Goal: Task Accomplishment & Management: Manage account settings

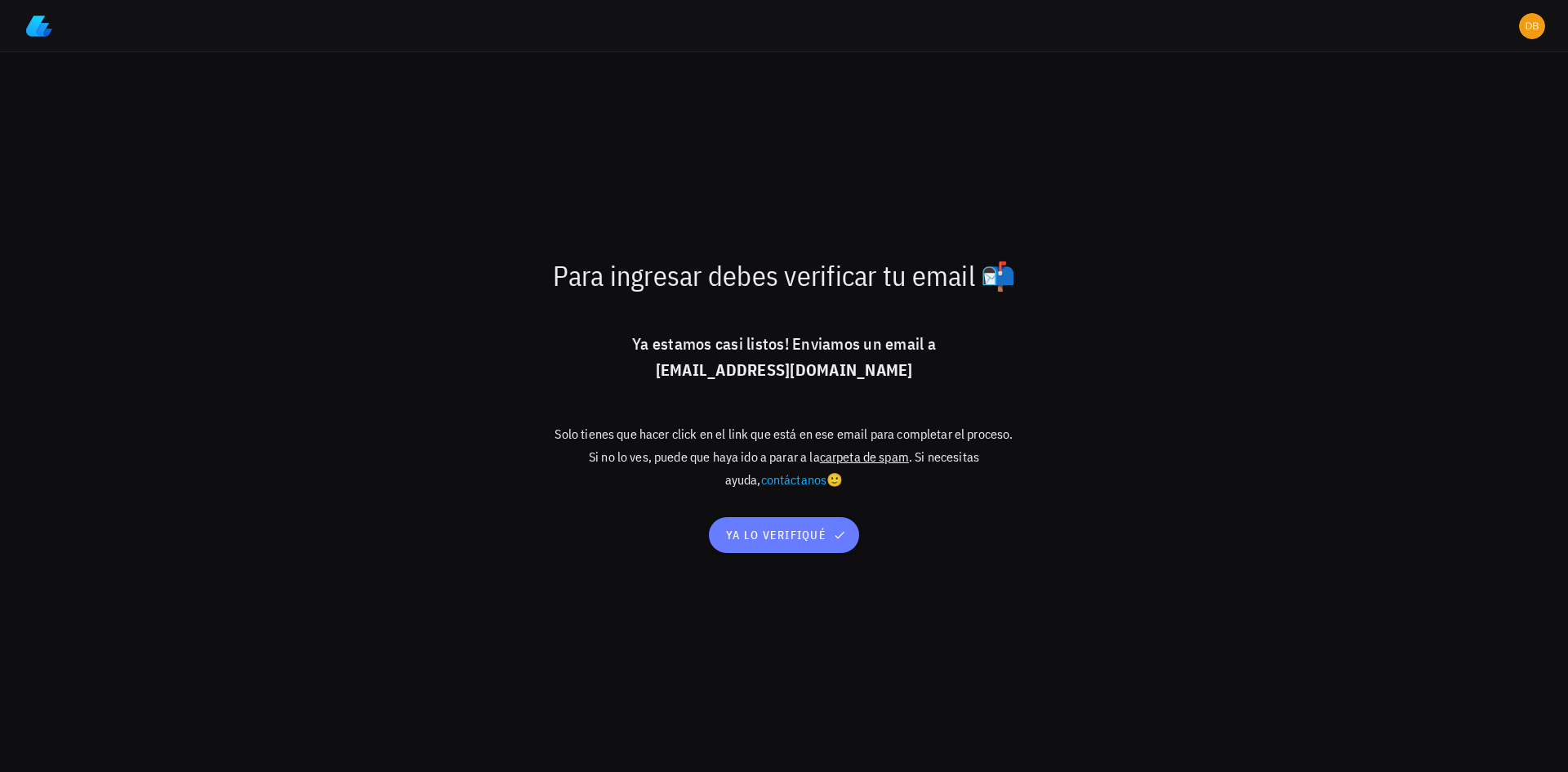
click at [805, 526] on button "ya lo verifiqué" at bounding box center [784, 534] width 149 height 36
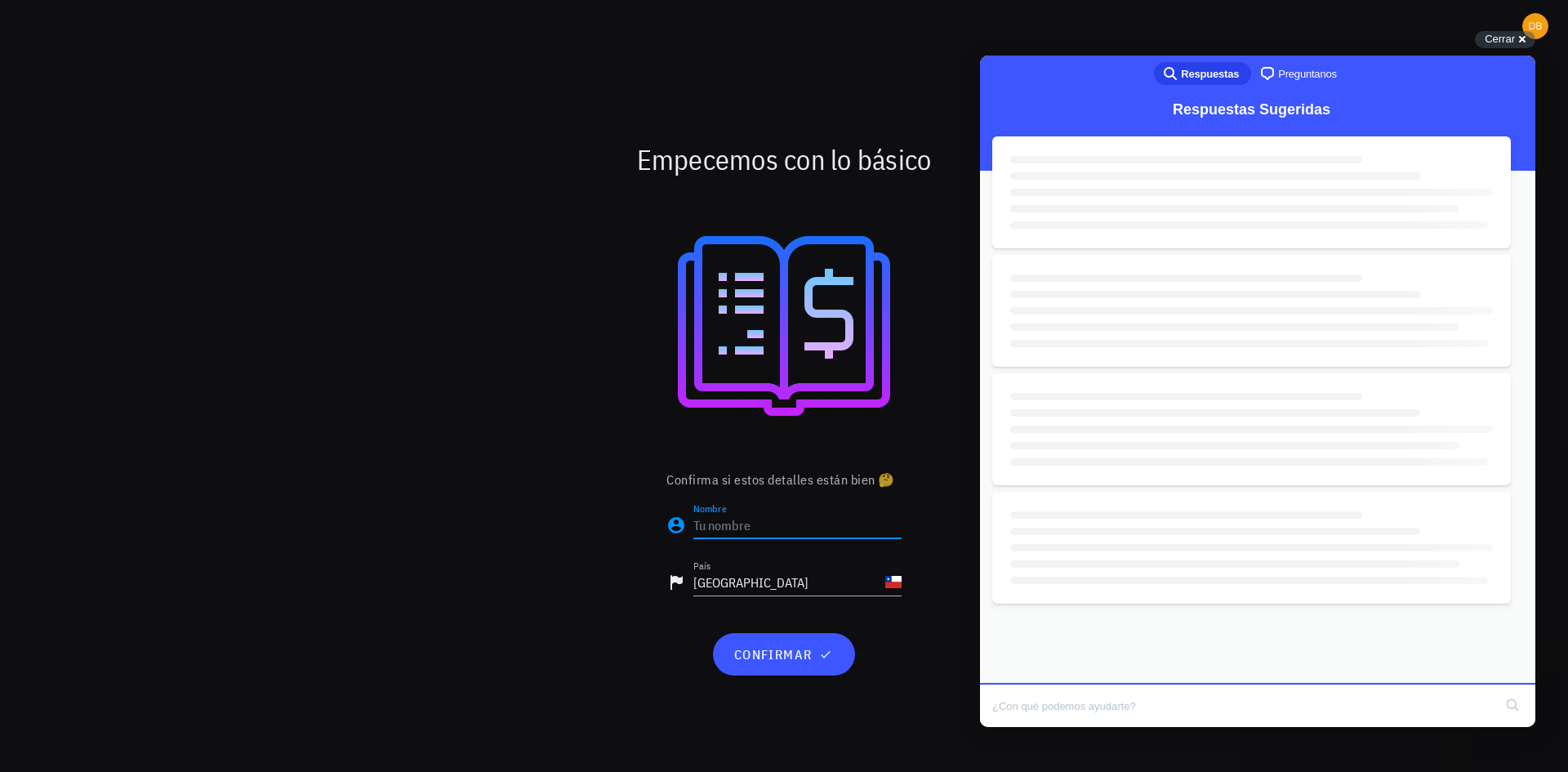
click at [771, 526] on input "Nombre" at bounding box center [797, 525] width 208 height 26
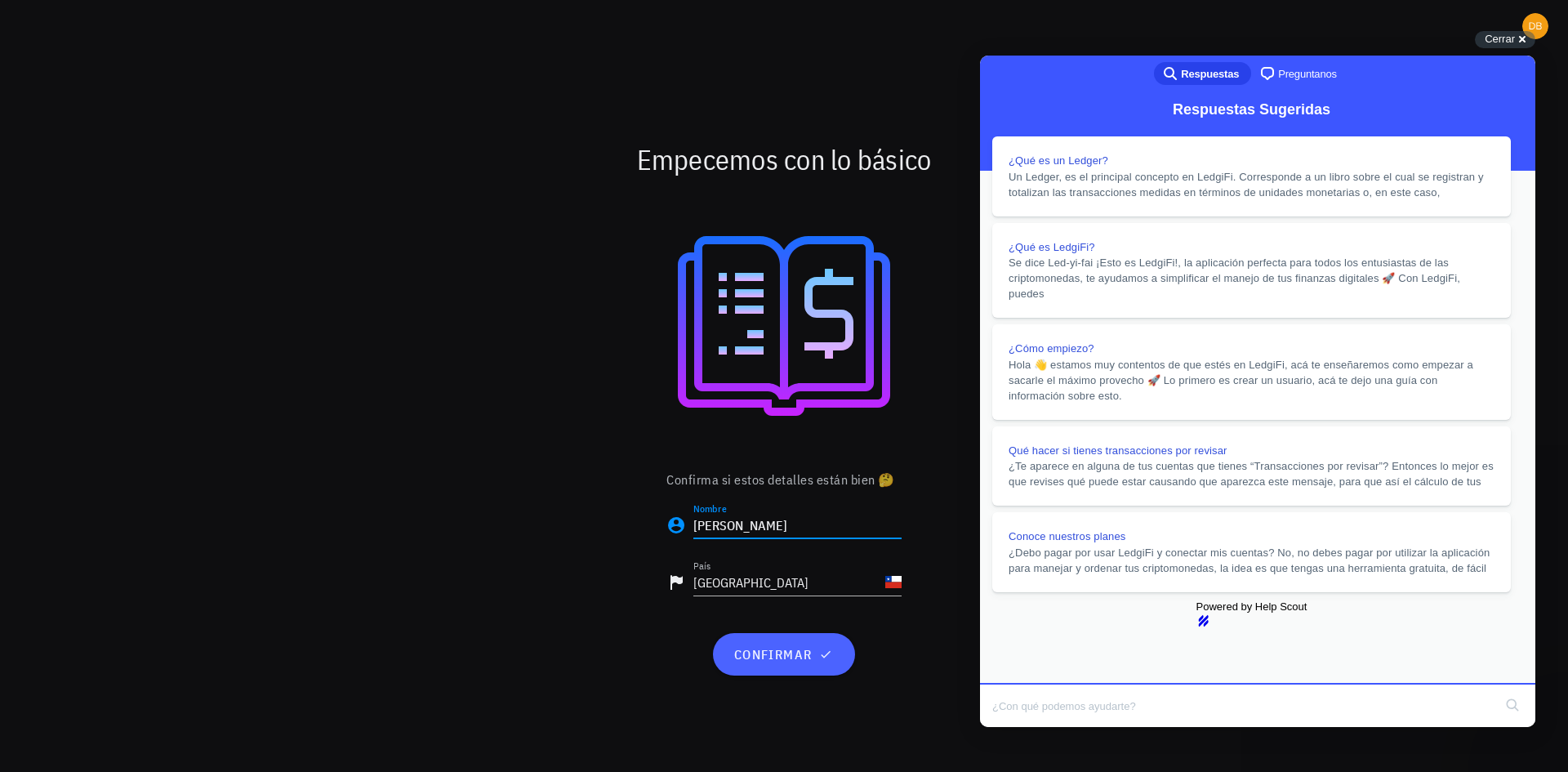
type input "Diego Benavides"
click at [804, 657] on span "confirmar" at bounding box center [783, 654] width 102 height 16
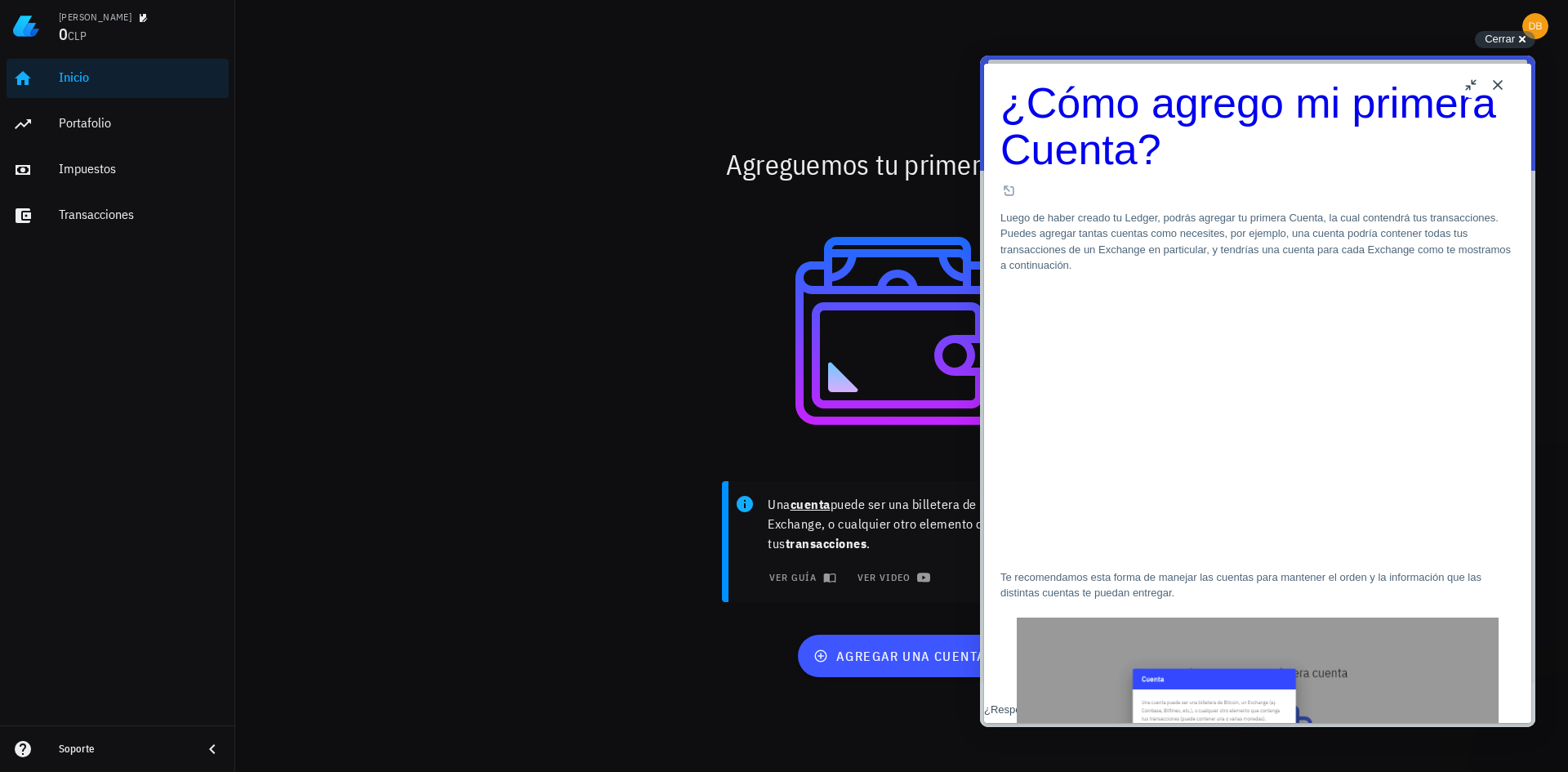
click at [1497, 80] on button "Close" at bounding box center [1497, 84] width 26 height 26
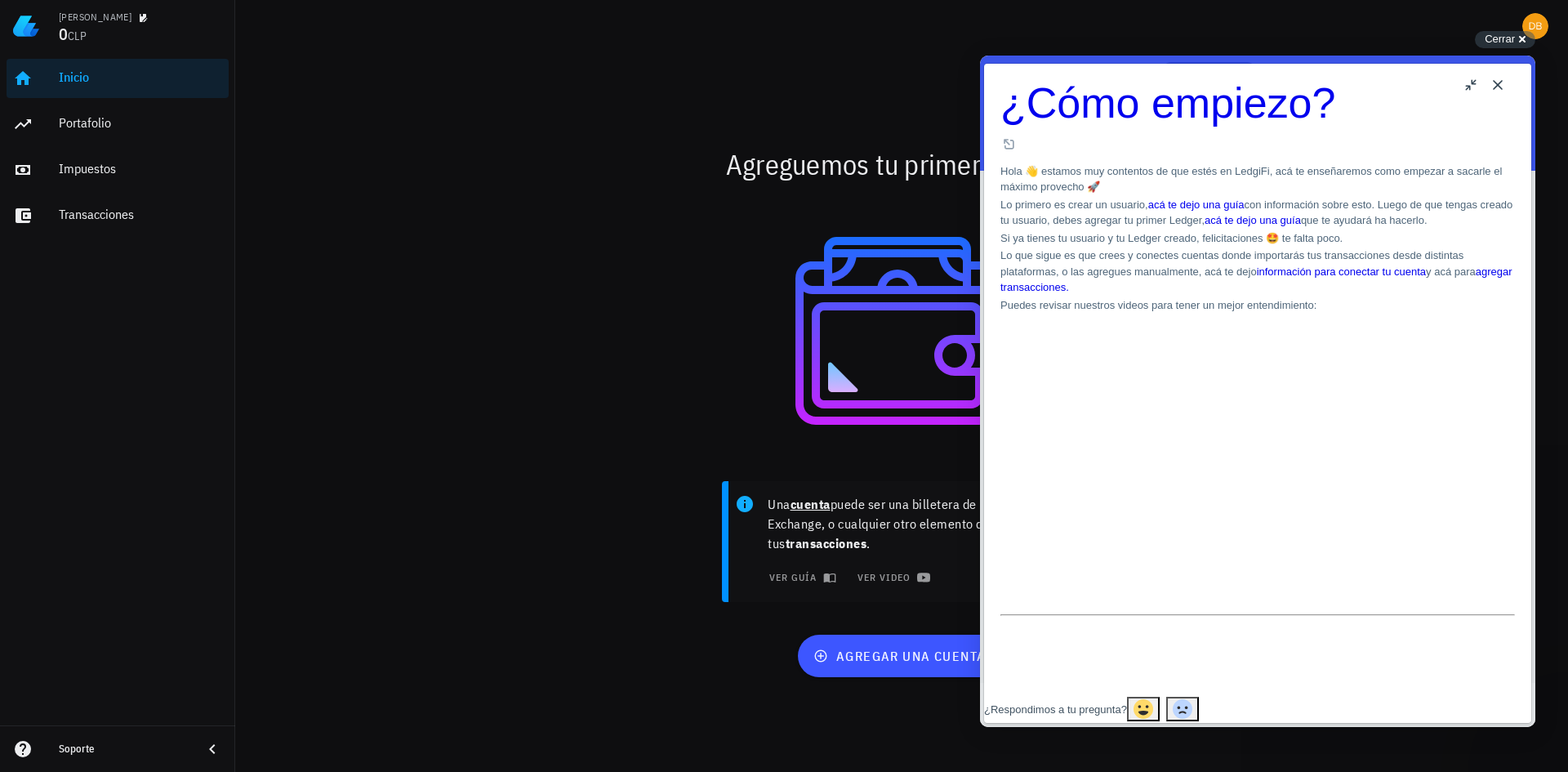
click at [1496, 84] on button "Close" at bounding box center [1497, 84] width 26 height 26
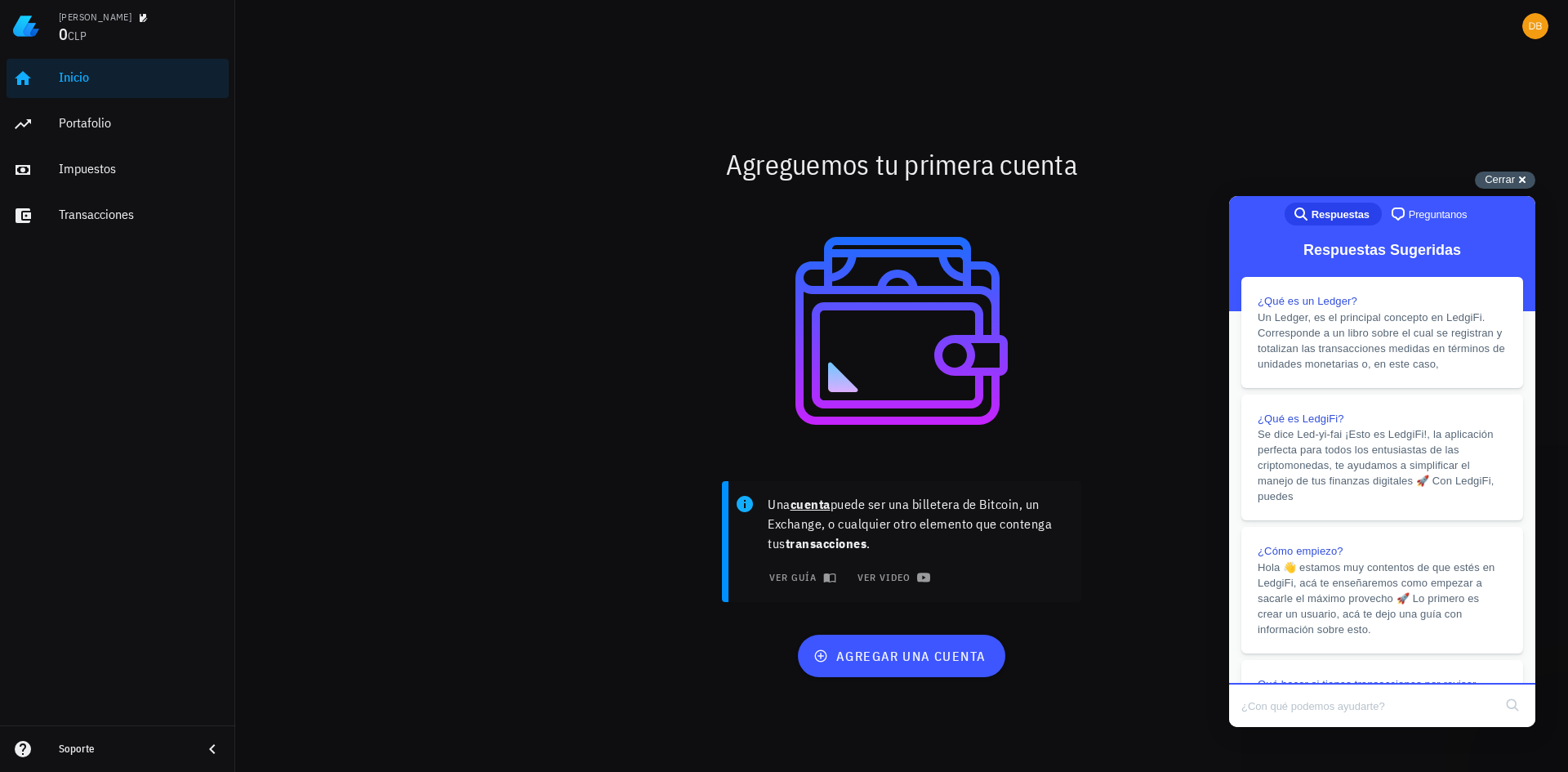
click at [1497, 181] on span "Cerrar" at bounding box center [1499, 179] width 30 height 13
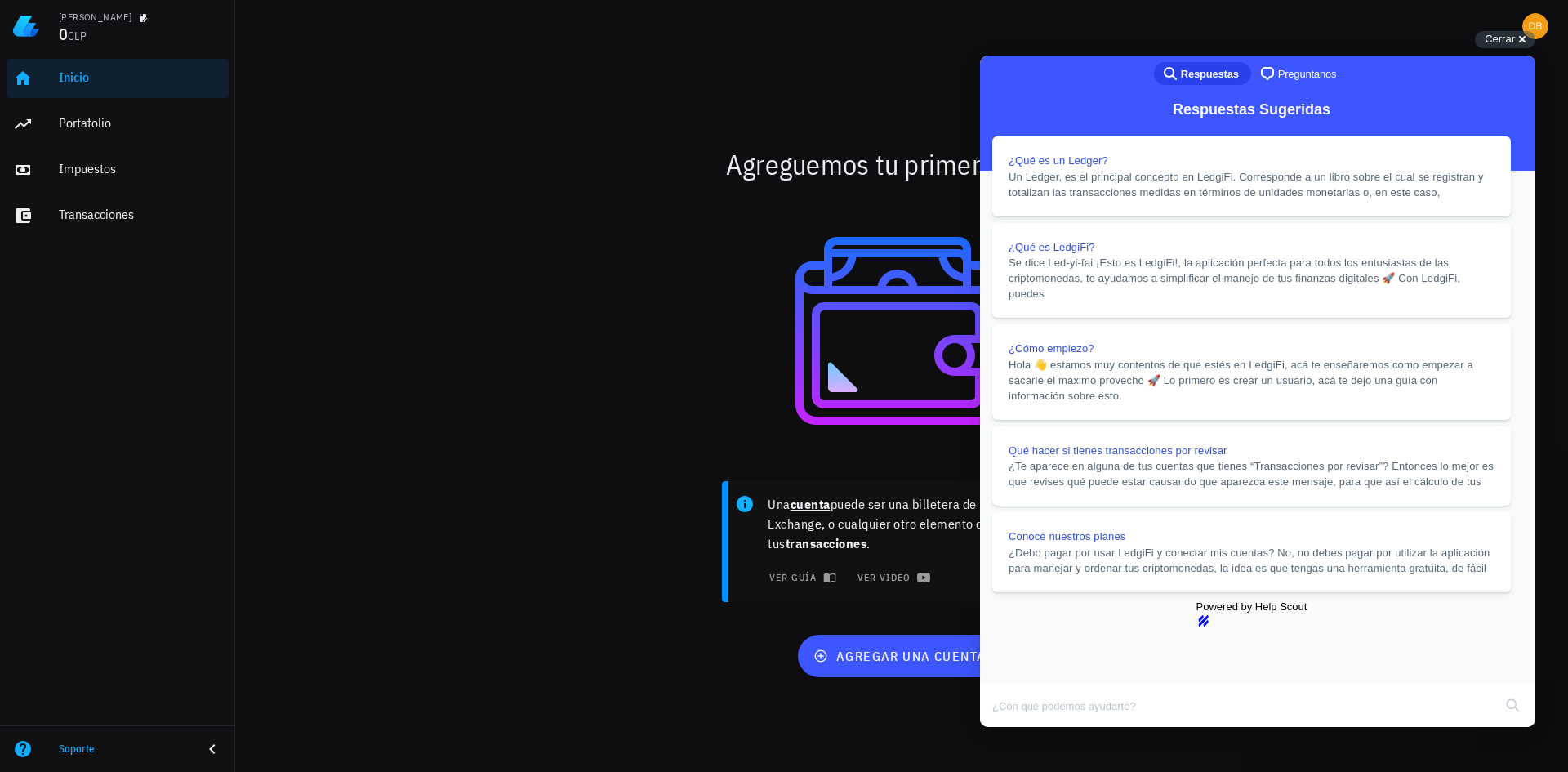
click at [1010, 727] on button "Close" at bounding box center [995, 738] width 29 height 21
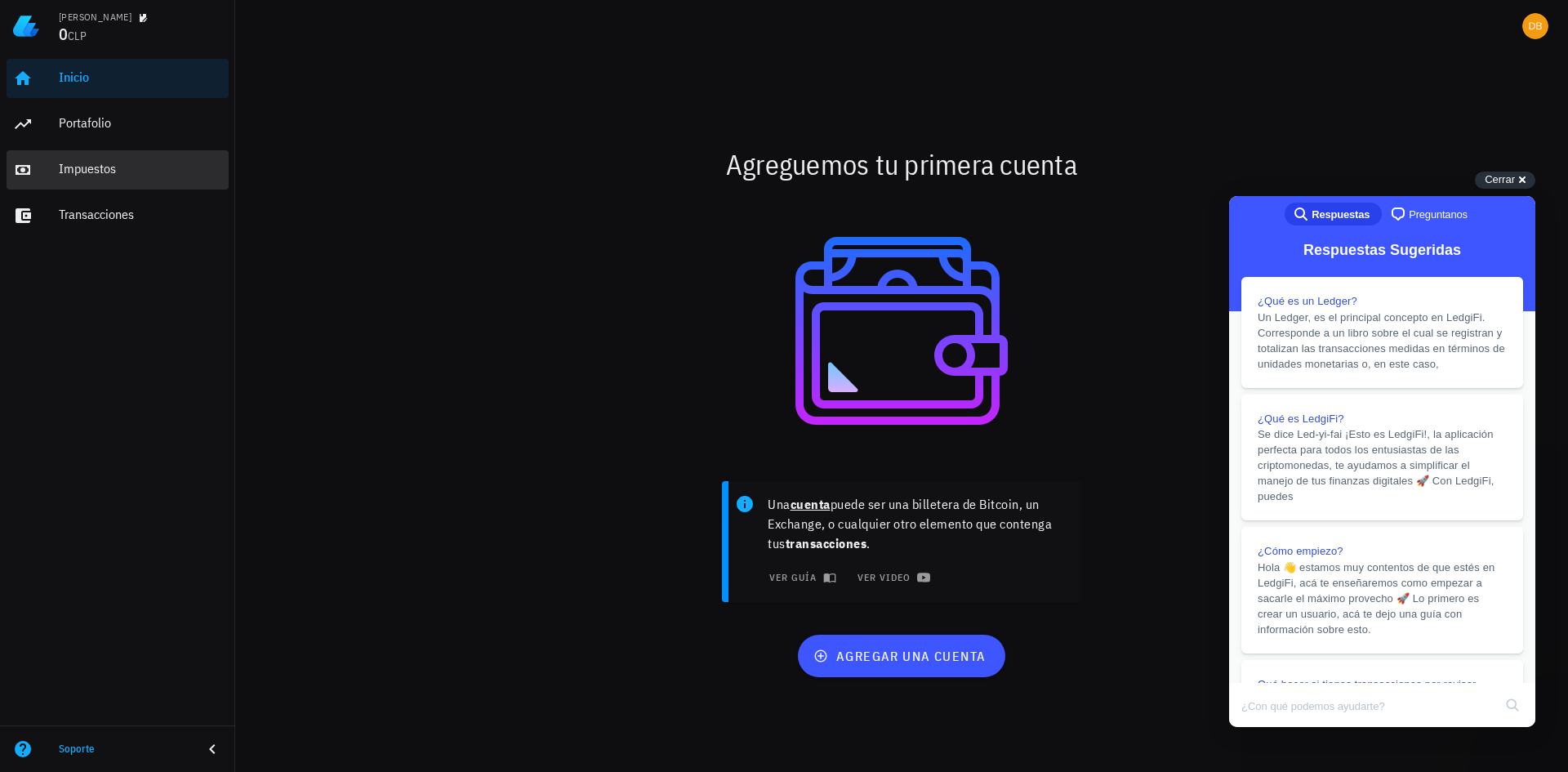
click at [114, 177] on div "Impuestos" at bounding box center [141, 169] width 163 height 16
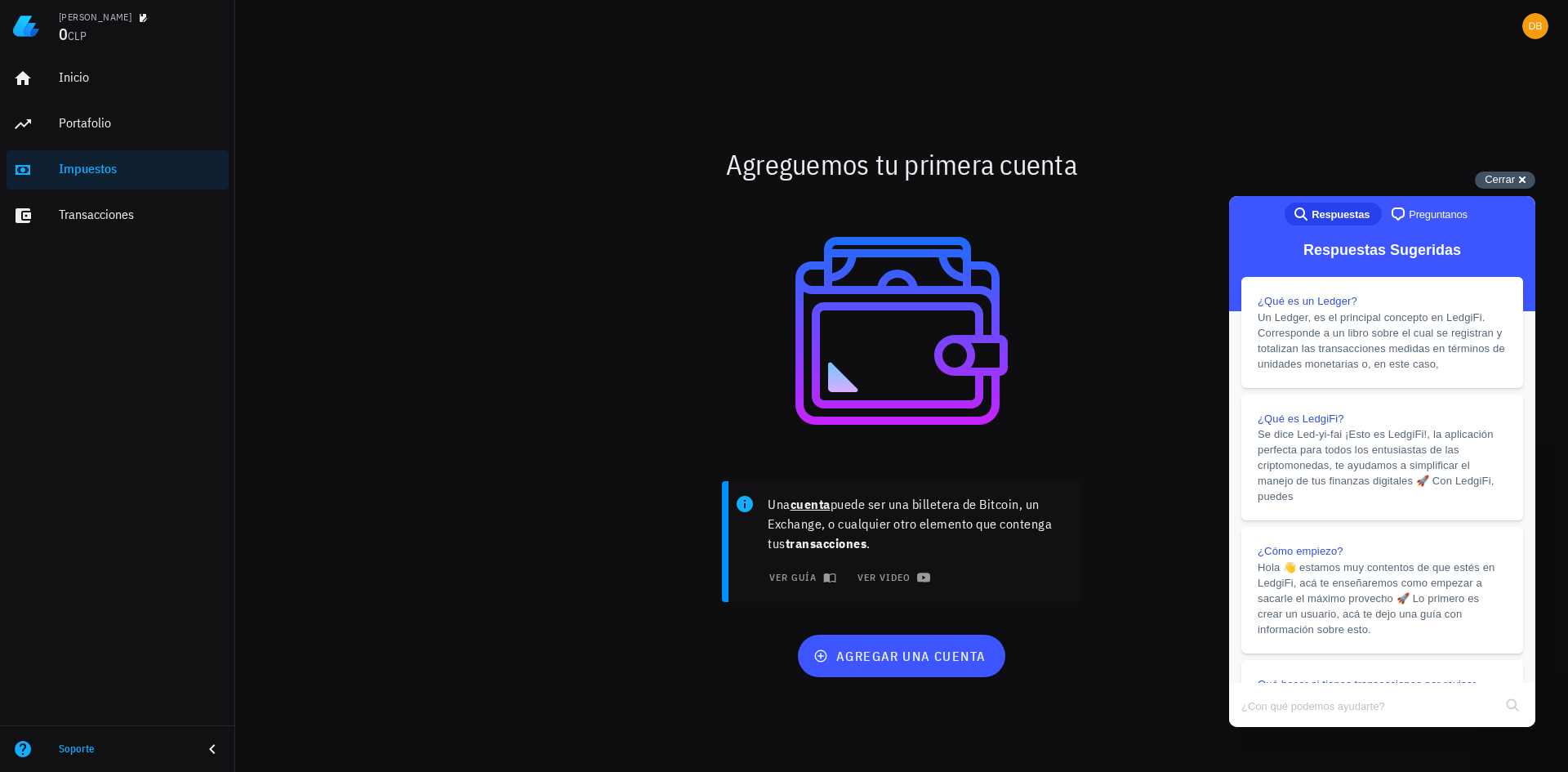
drag, startPoint x: 1497, startPoint y: 177, endPoint x: 125, endPoint y: 50, distance: 1377.9
click at [1497, 177] on span "Cerrar" at bounding box center [1499, 179] width 30 height 13
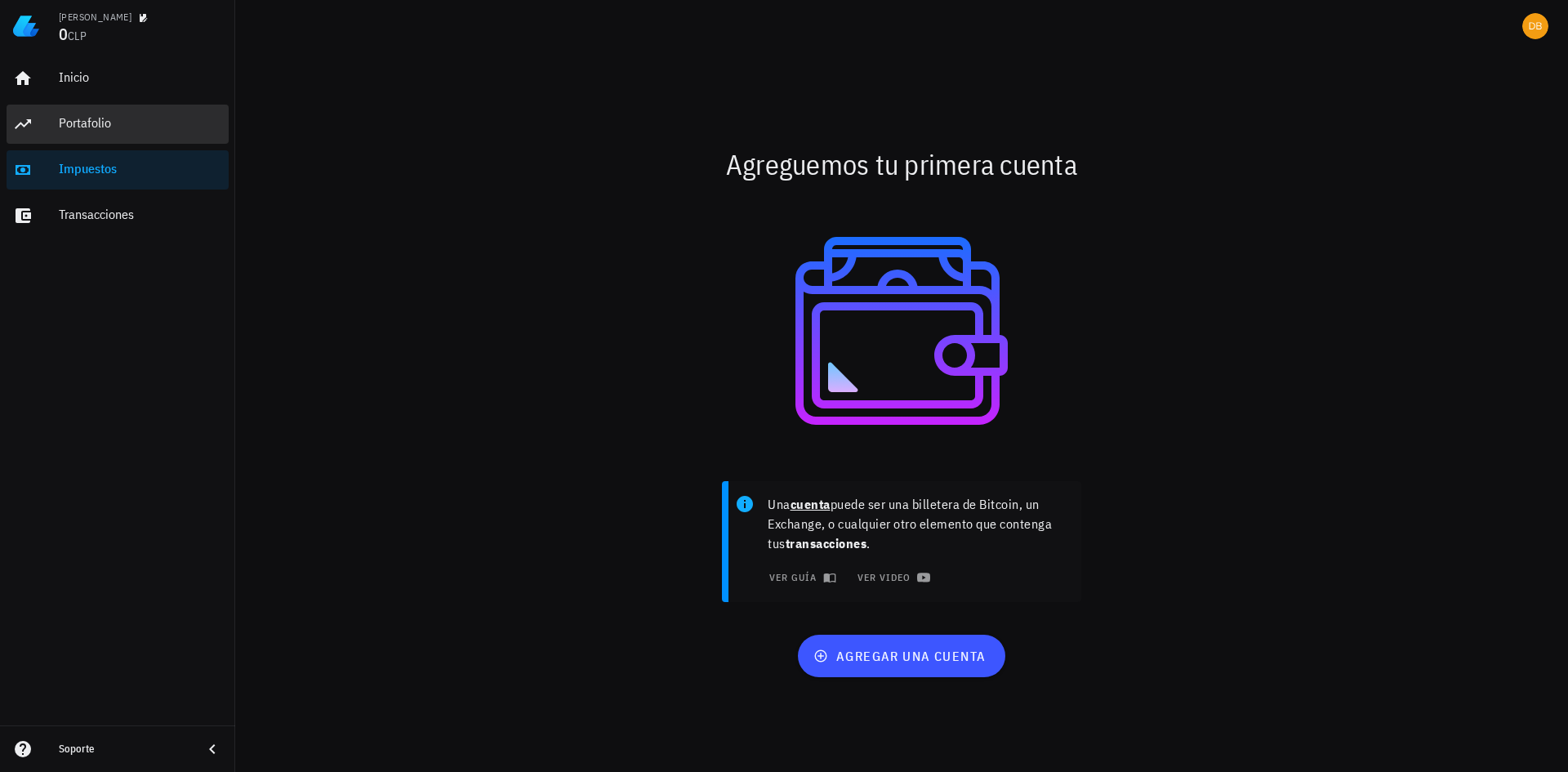
click at [102, 121] on div "Portafolio" at bounding box center [141, 123] width 163 height 16
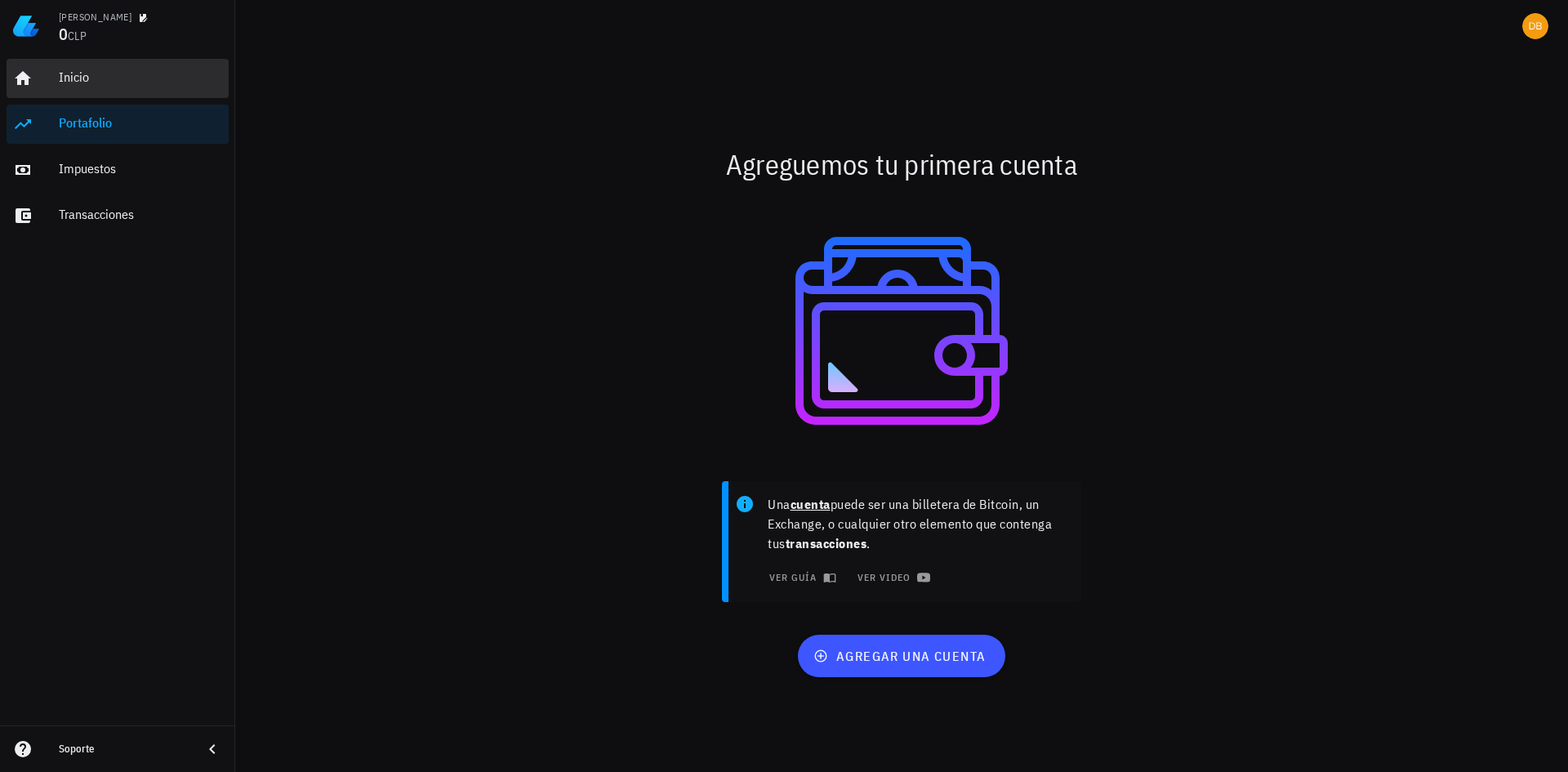
click at [82, 65] on div "Inicio" at bounding box center [141, 78] width 163 height 37
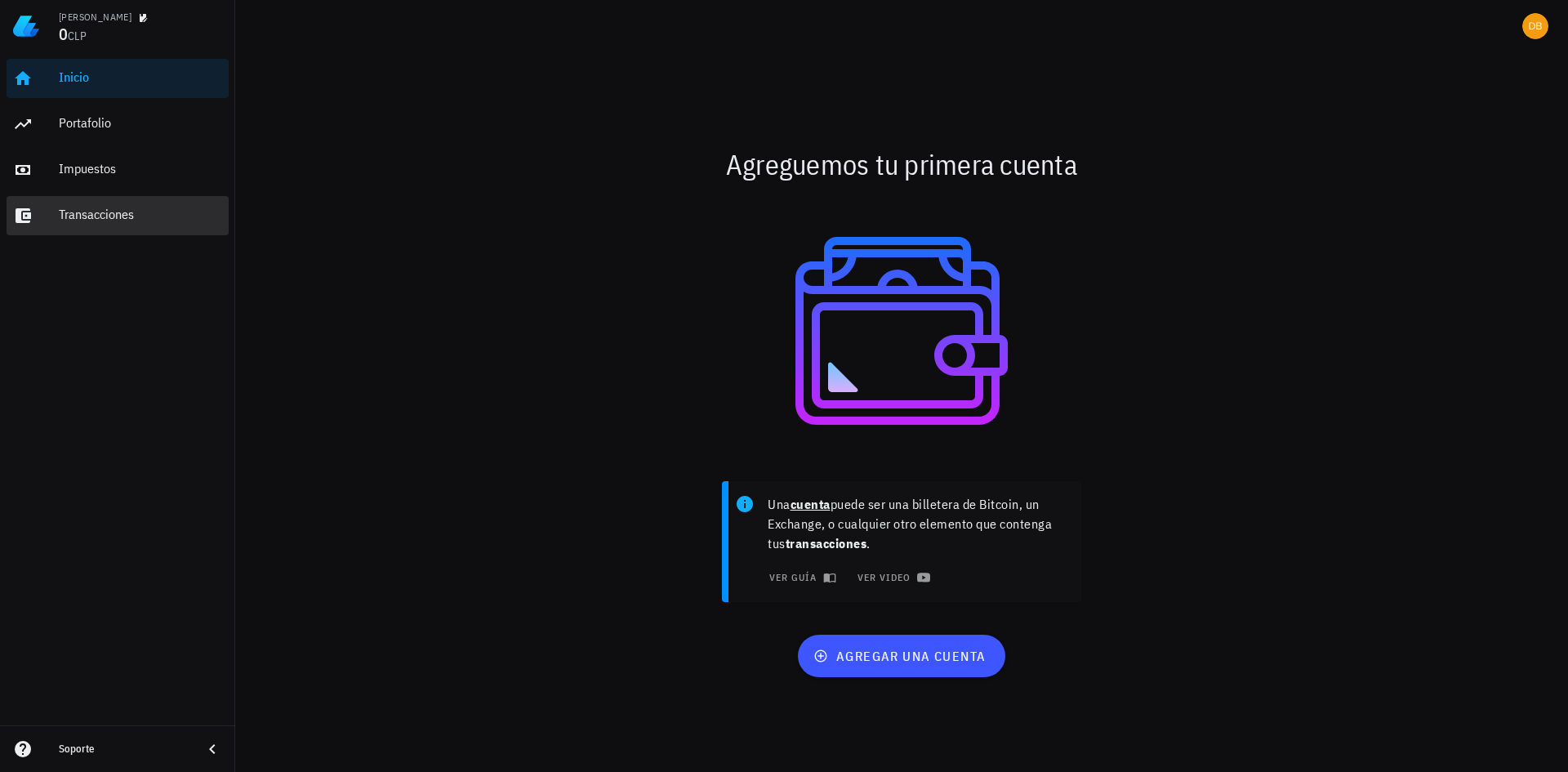
click at [95, 203] on div "Transacciones" at bounding box center [141, 215] width 163 height 37
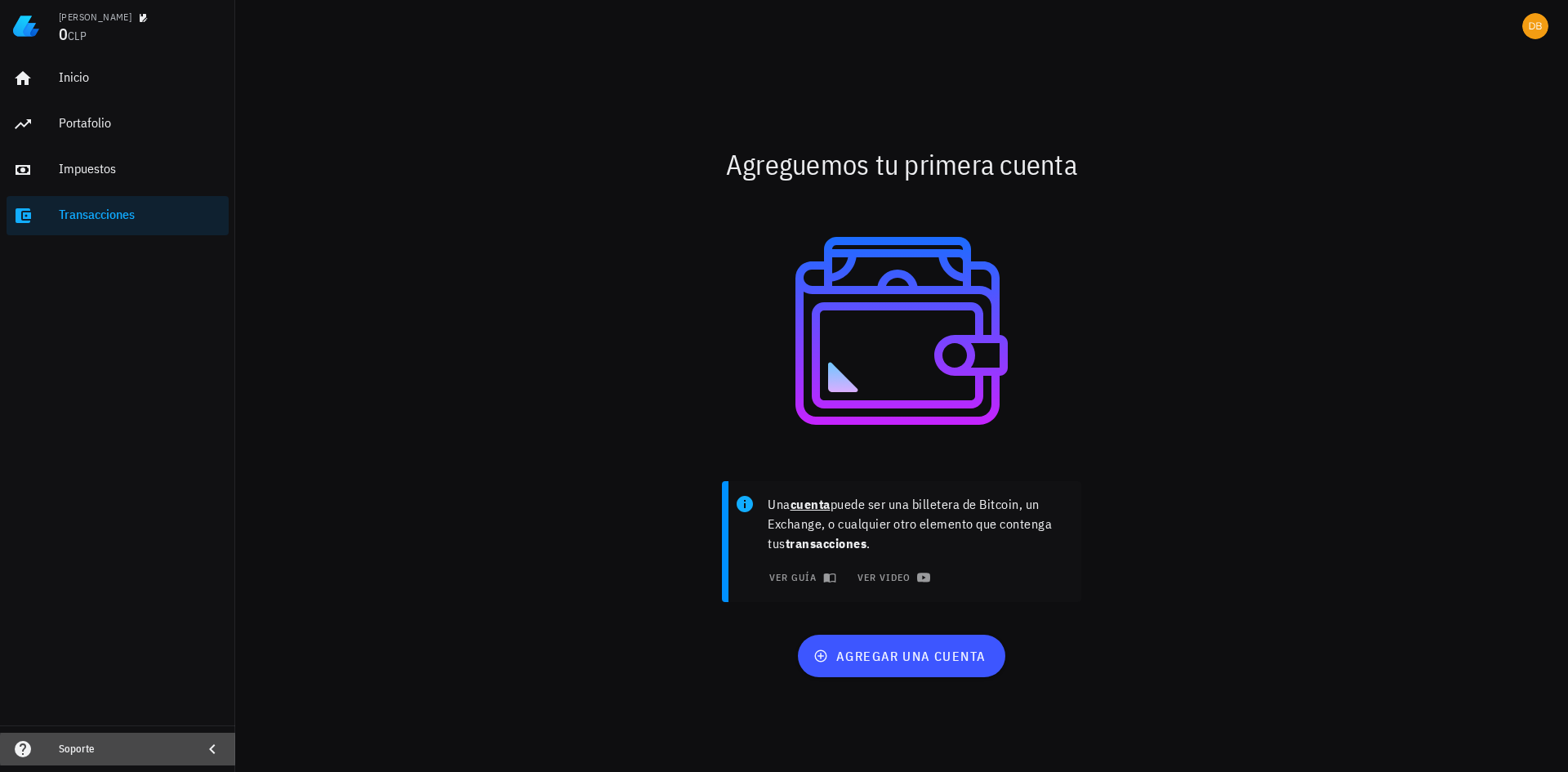
click at [157, 741] on div "Soporte" at bounding box center [124, 749] width 131 height 26
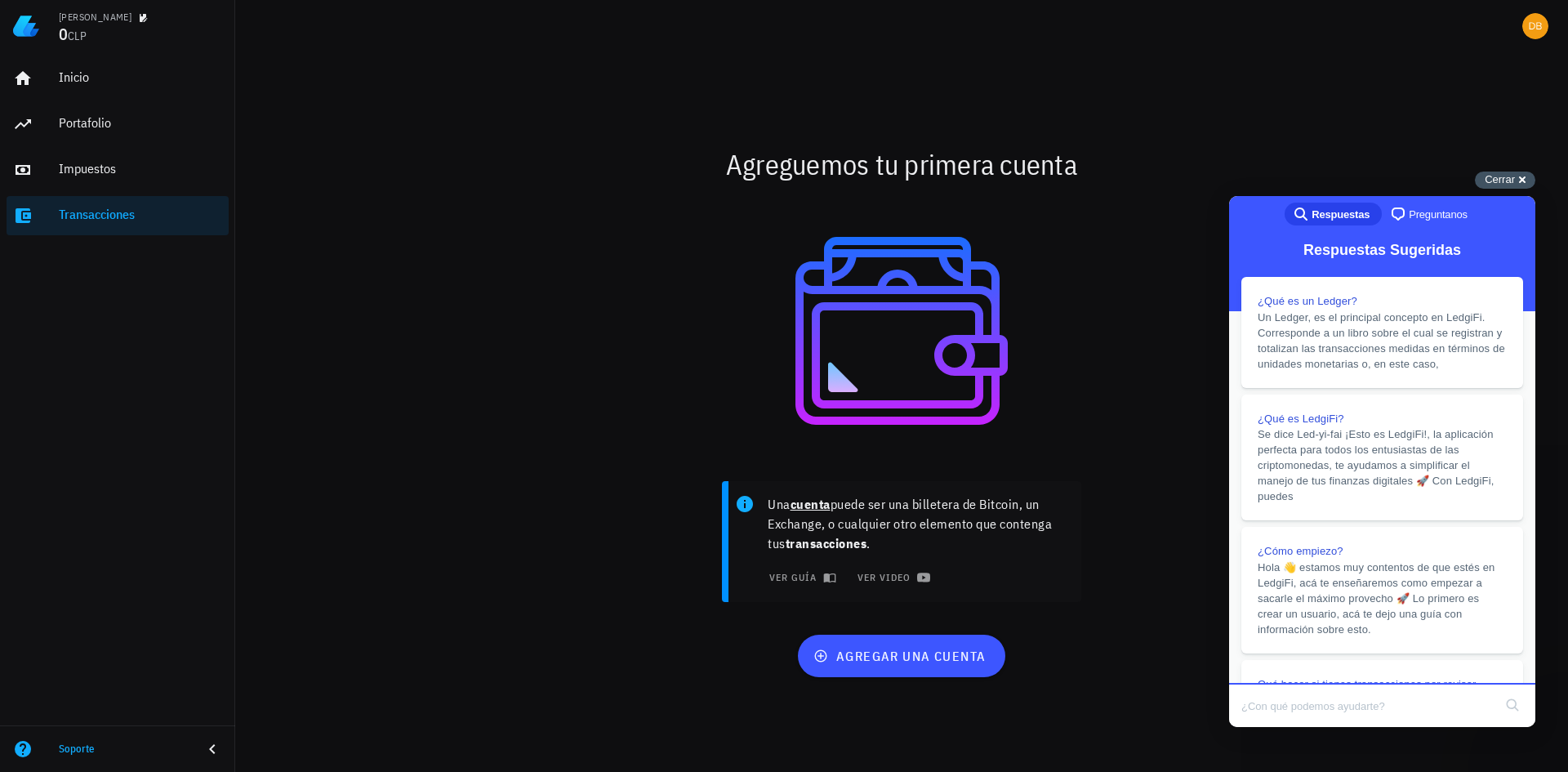
click at [1512, 176] on span "Cerrar" at bounding box center [1499, 179] width 30 height 13
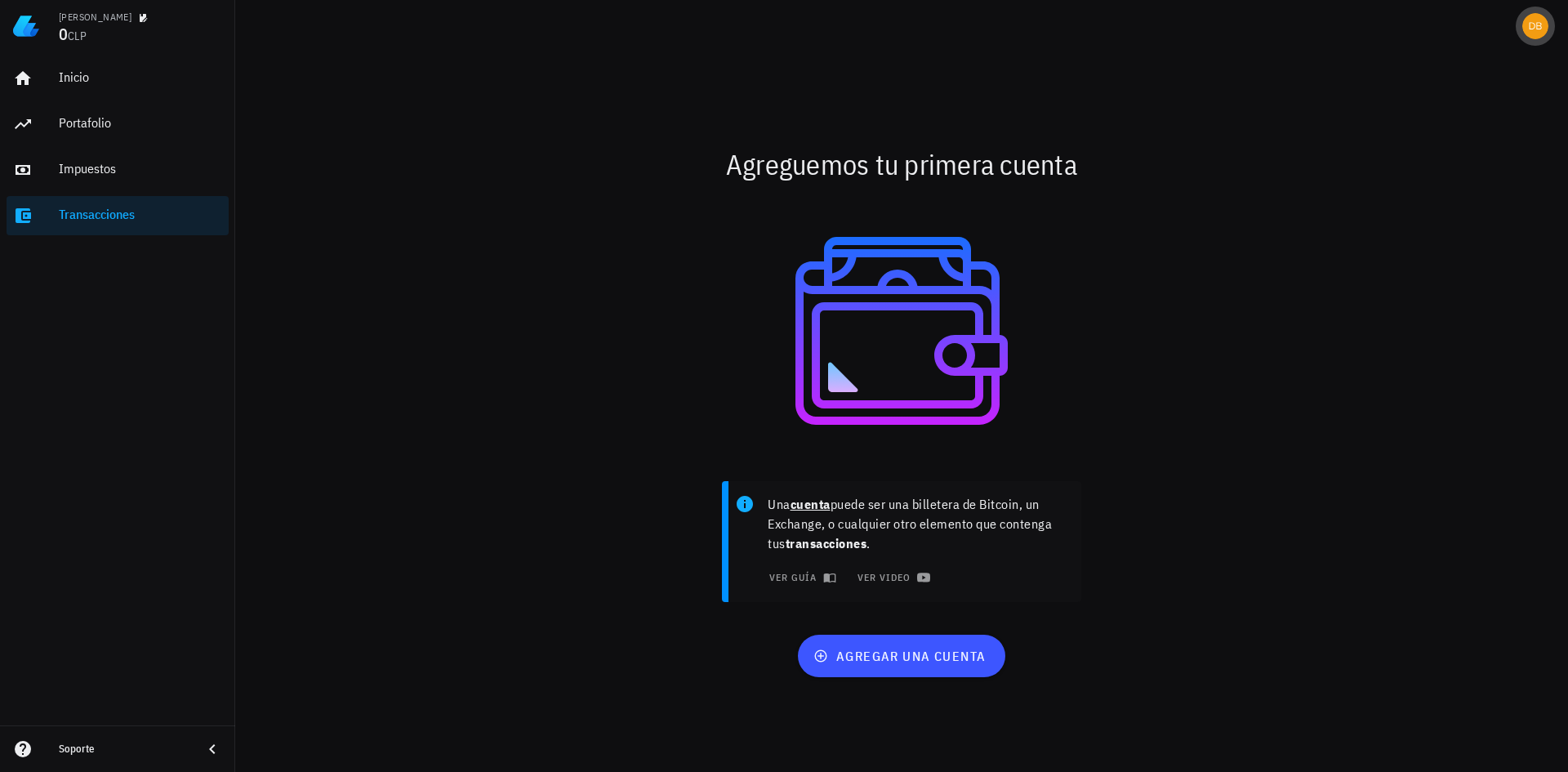
click at [1534, 30] on div "avatar" at bounding box center [1535, 25] width 26 height 26
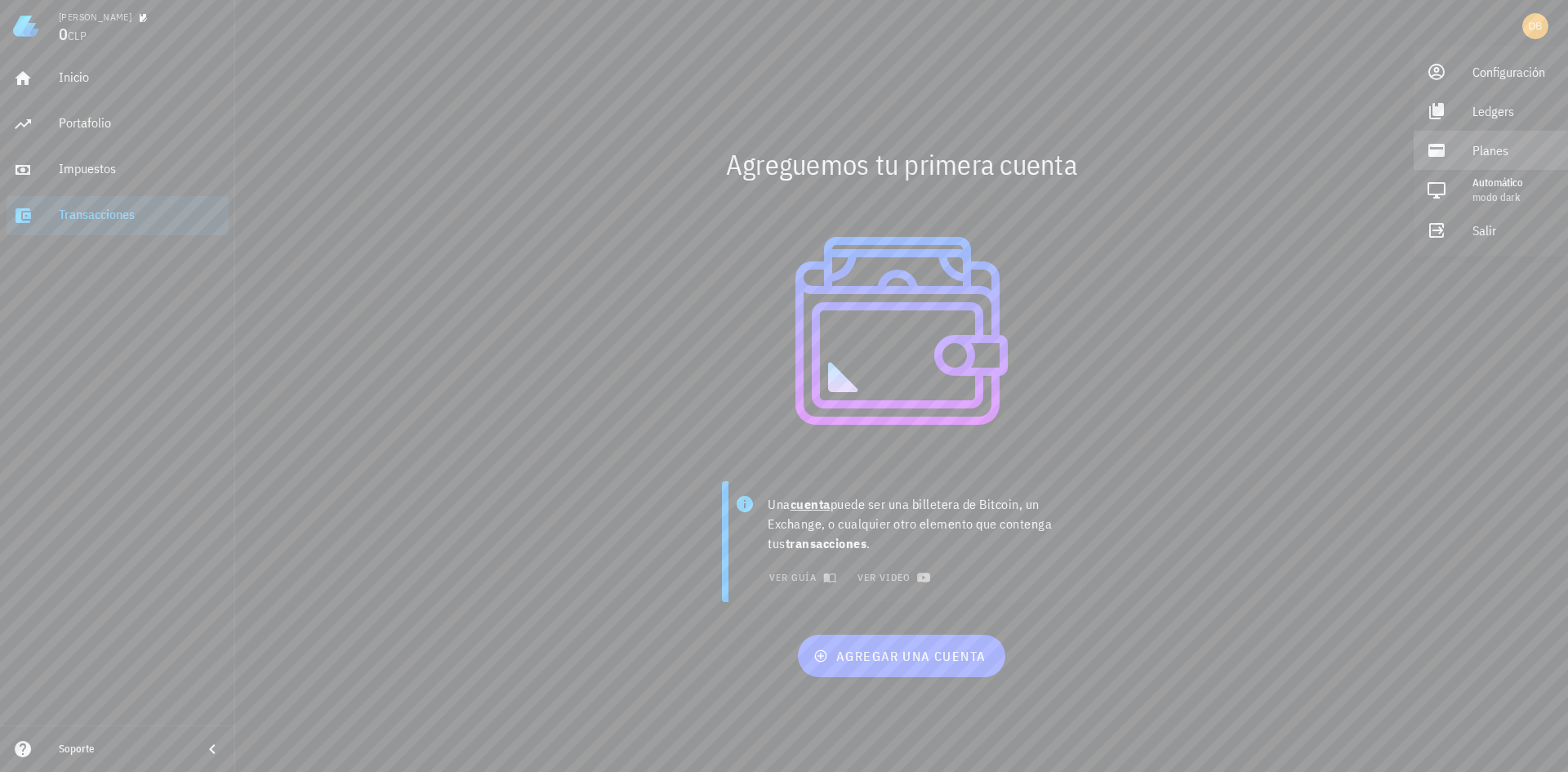
click at [1498, 146] on div "Planes" at bounding box center [1513, 150] width 82 height 33
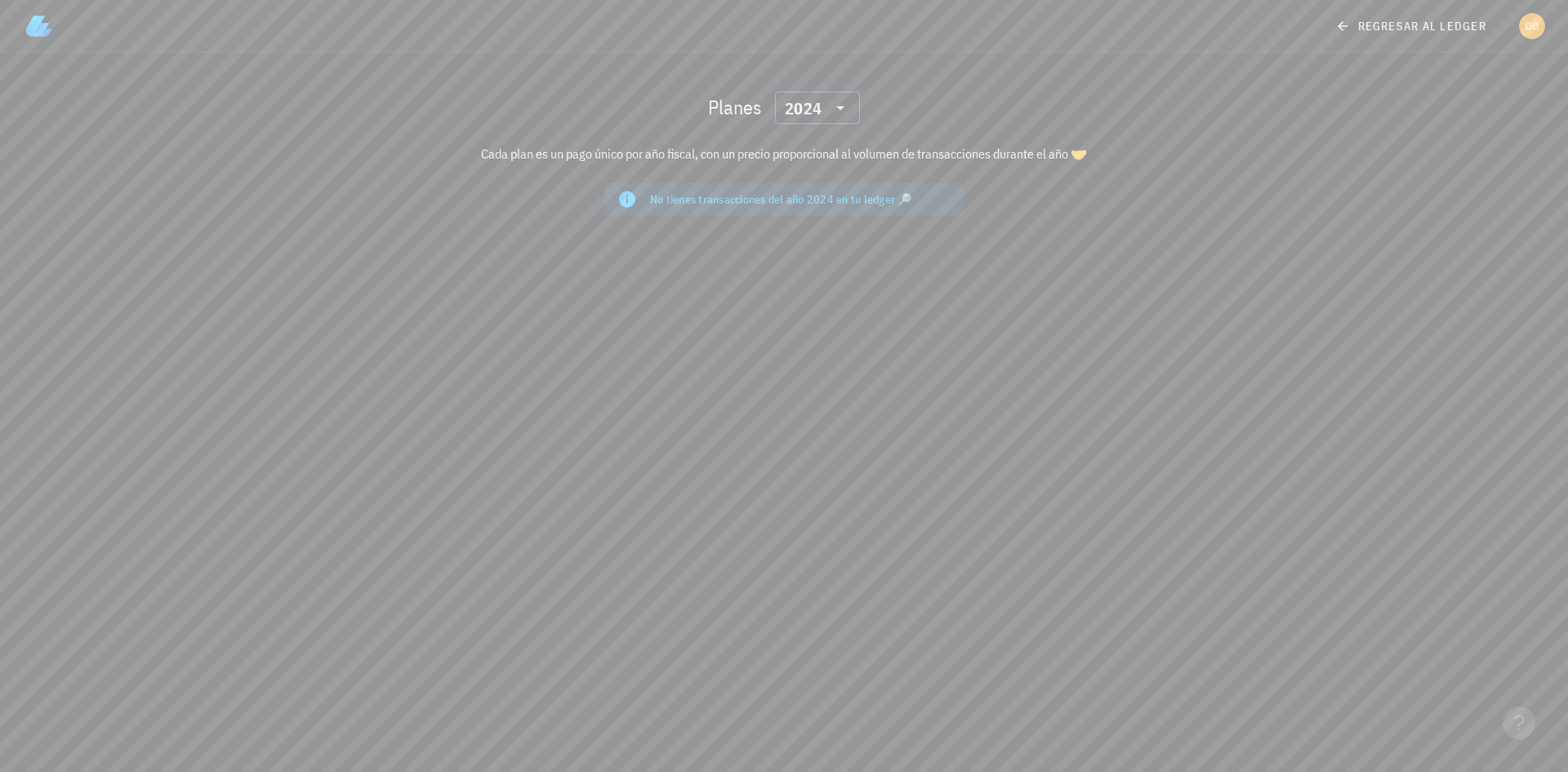
click at [830, 110] on icon at bounding box center [840, 108] width 19 height 19
click at [815, 140] on div "2025" at bounding box center [817, 149] width 59 height 26
click at [1523, 24] on div "avatar" at bounding box center [1531, 25] width 26 height 26
click at [1473, 71] on div "Configuración" at bounding box center [1495, 72] width 98 height 33
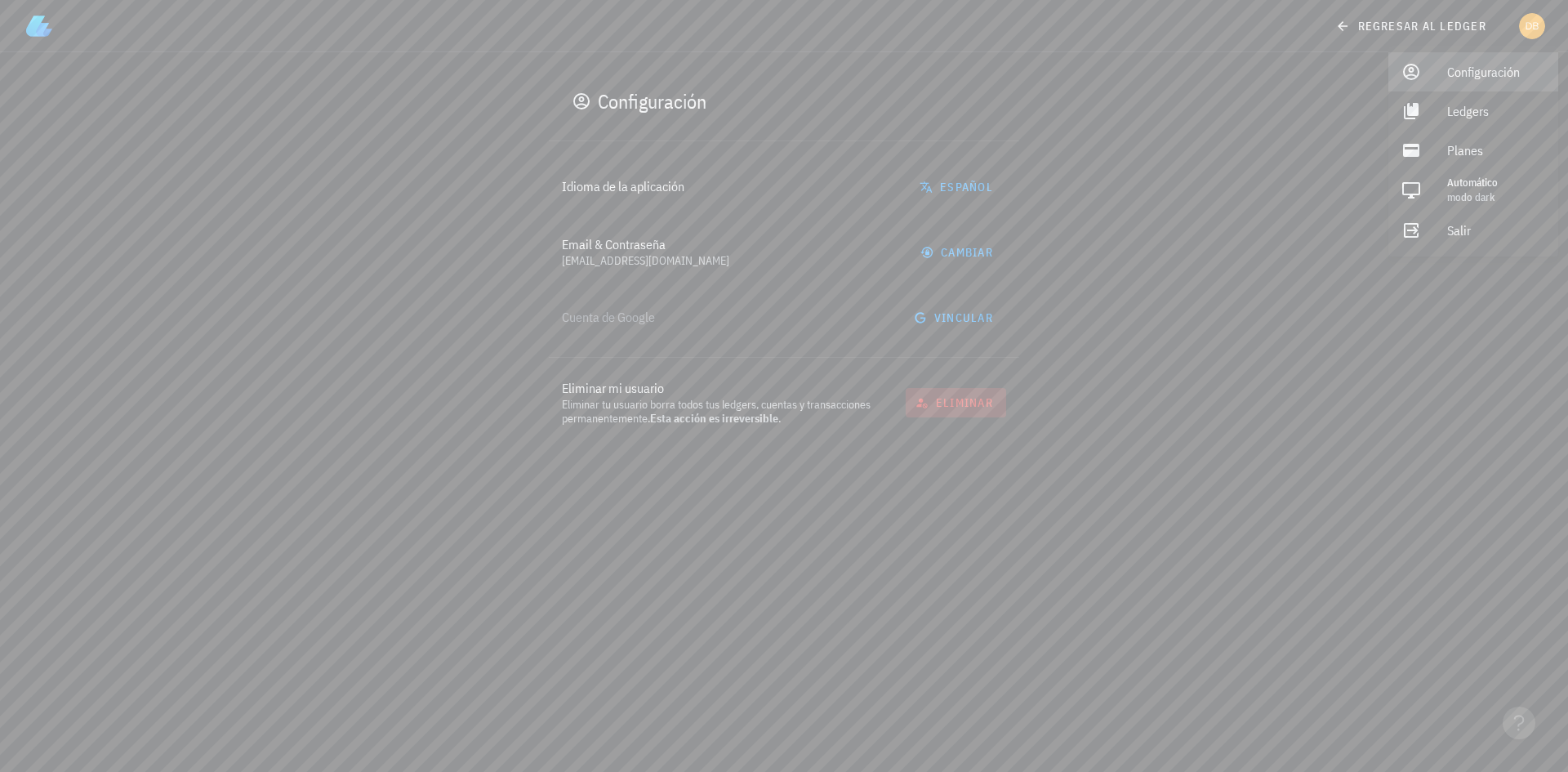
click at [960, 402] on span "eliminar" at bounding box center [955, 402] width 75 height 15
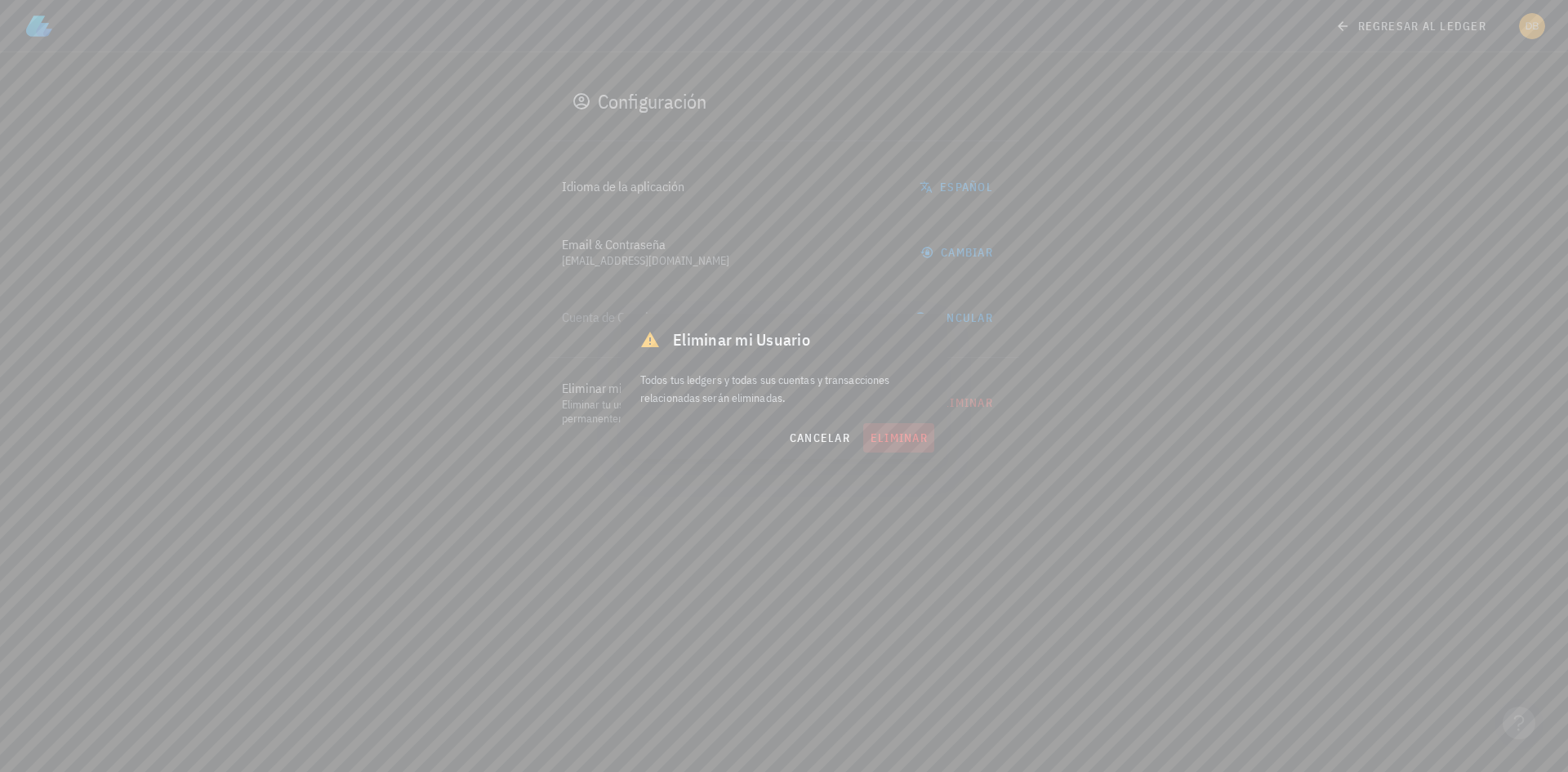
click at [892, 436] on span "eliminar" at bounding box center [899, 437] width 58 height 15
